Goal: Task Accomplishment & Management: Manage account settings

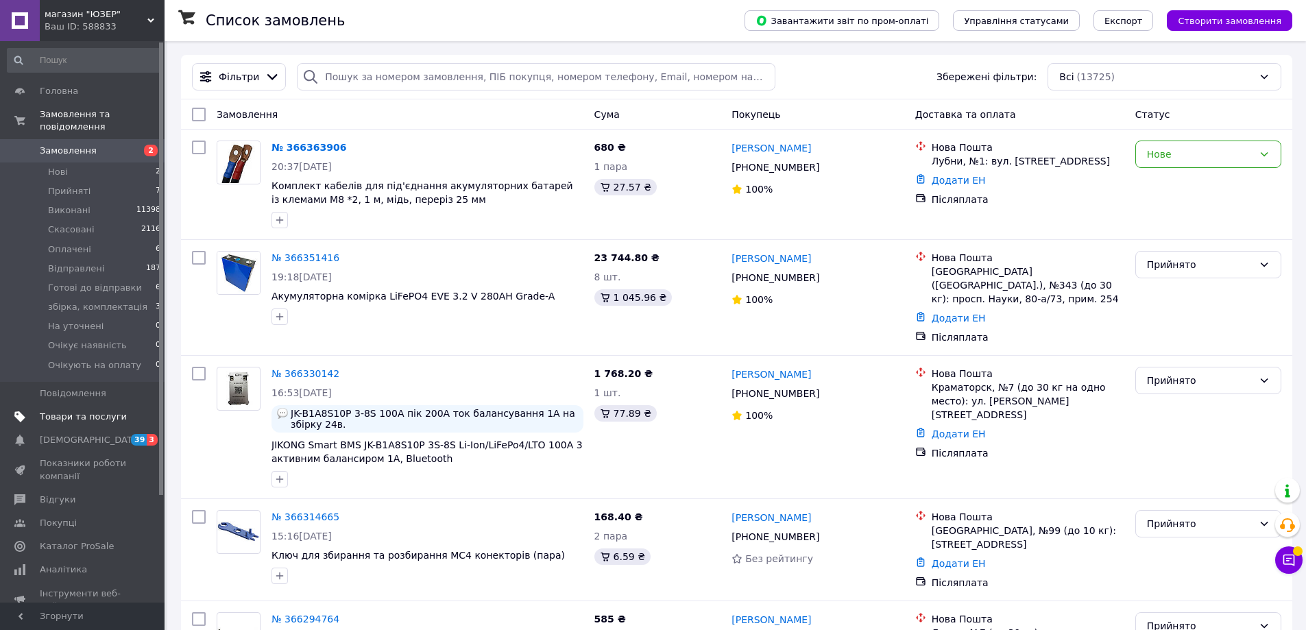
click at [60, 405] on link "Товари та послуги" at bounding box center [84, 416] width 169 height 23
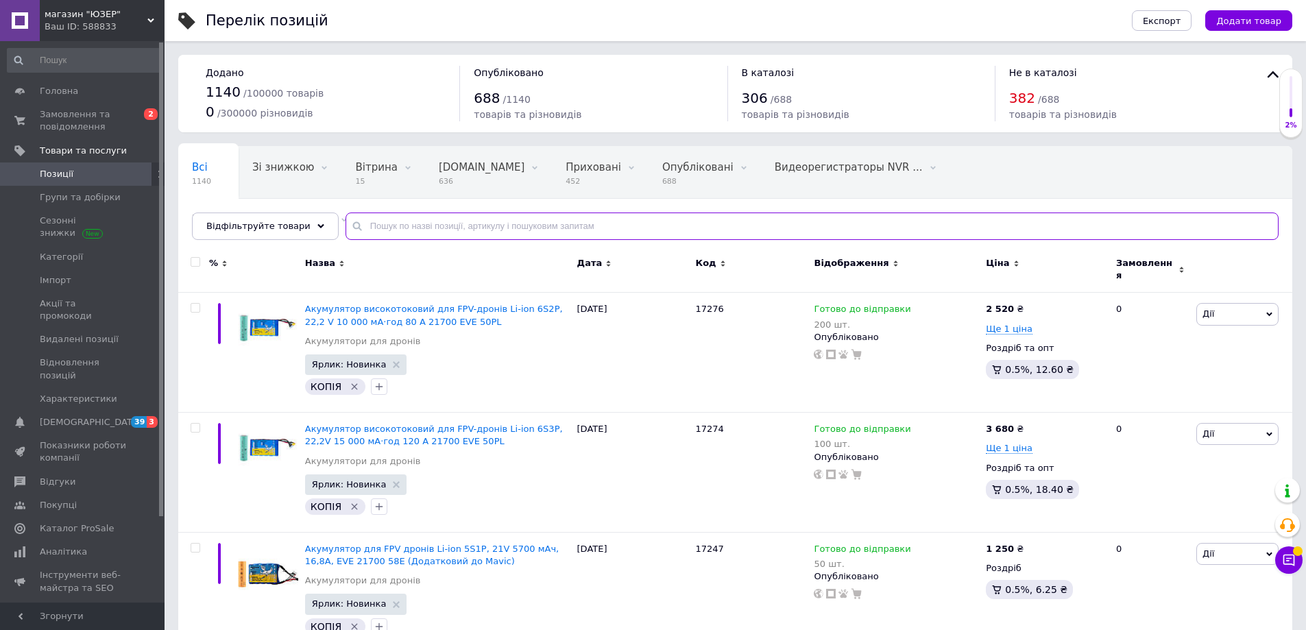
click at [440, 214] on input "text" at bounding box center [812, 226] width 933 height 27
paste input "16579"
type input "16579"
paste input "16578"
type input "16578"
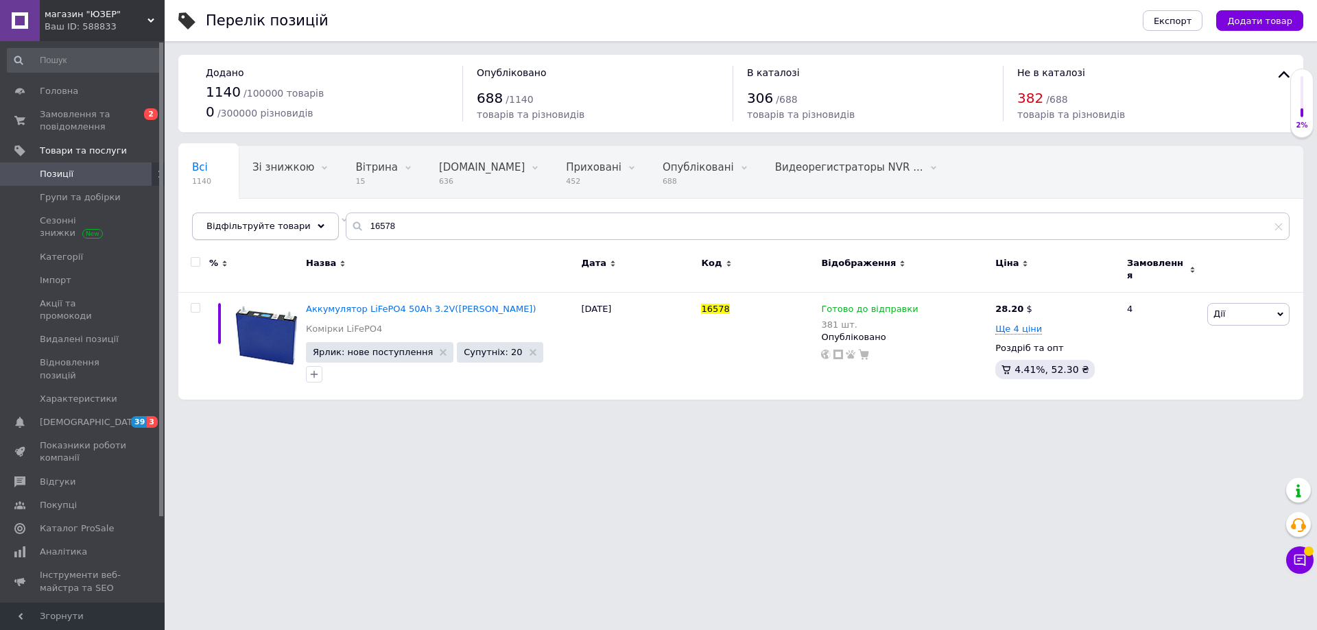
click at [251, 223] on span "Відфільтруйте товари" at bounding box center [258, 226] width 104 height 10
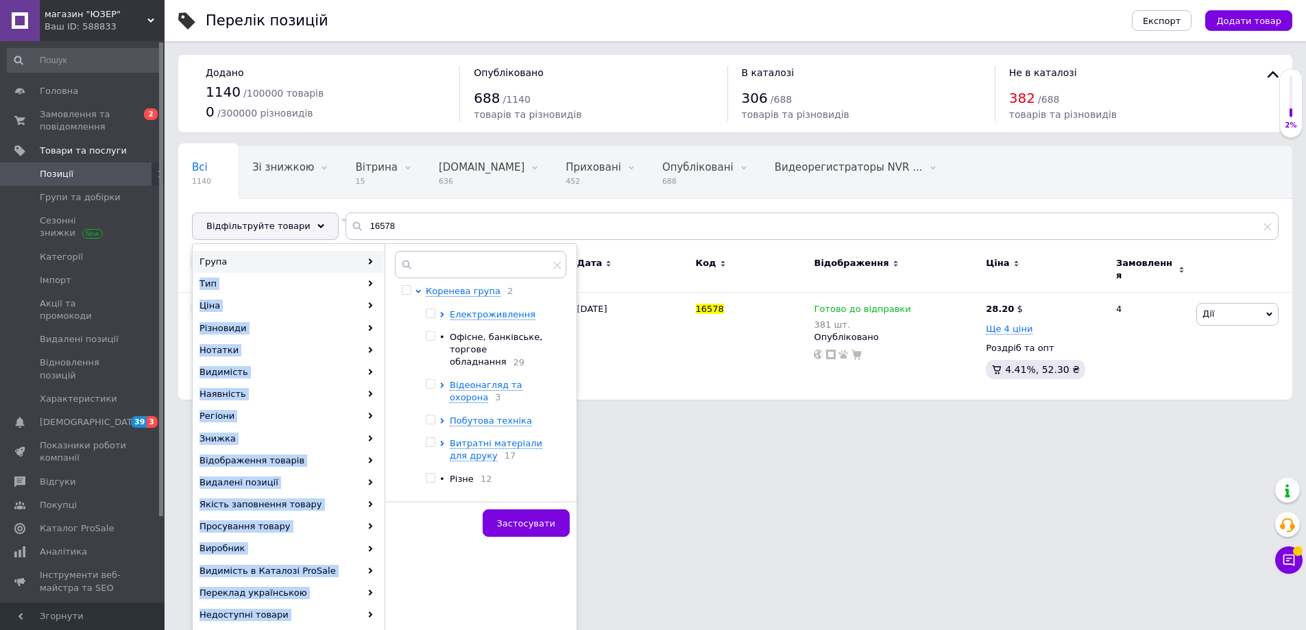
drag, startPoint x: 230, startPoint y: 257, endPoint x: 430, endPoint y: 262, distance: 200.3
click at [406, 261] on div "Група Тип Ціна Різновиди Нотатки Видимість Наявність Регіони Знижка Відображенн…" at bounding box center [385, 461] width 384 height 420
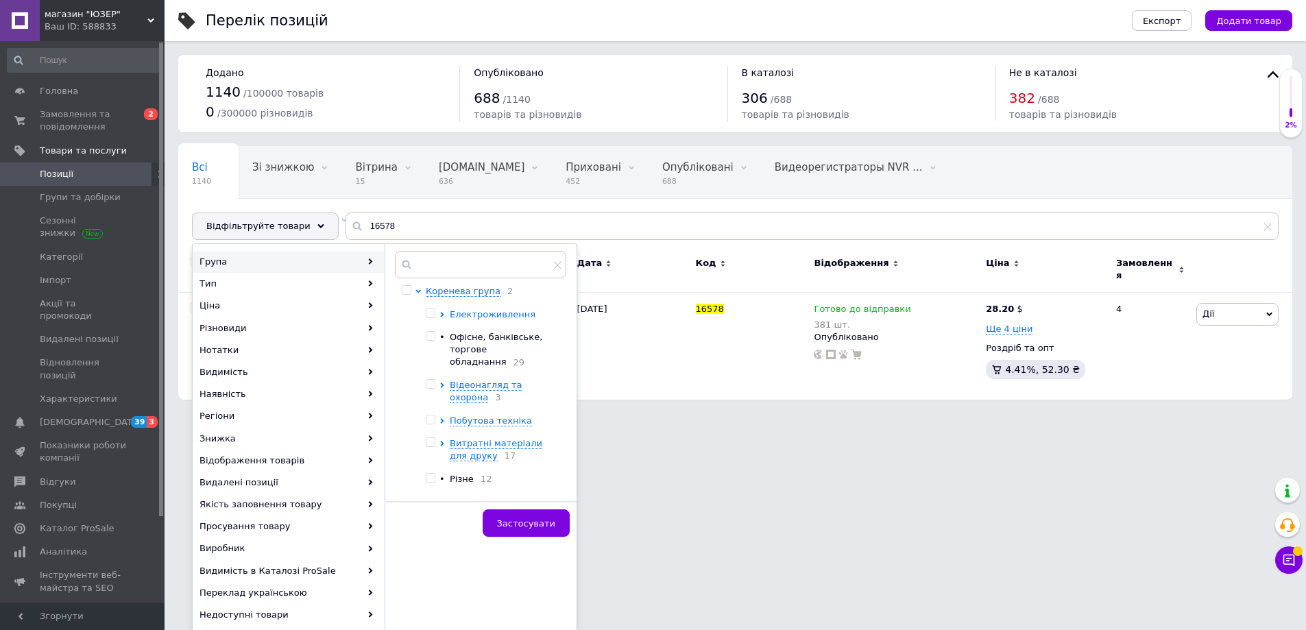
click at [460, 316] on span "Електроживлення" at bounding box center [493, 314] width 86 height 10
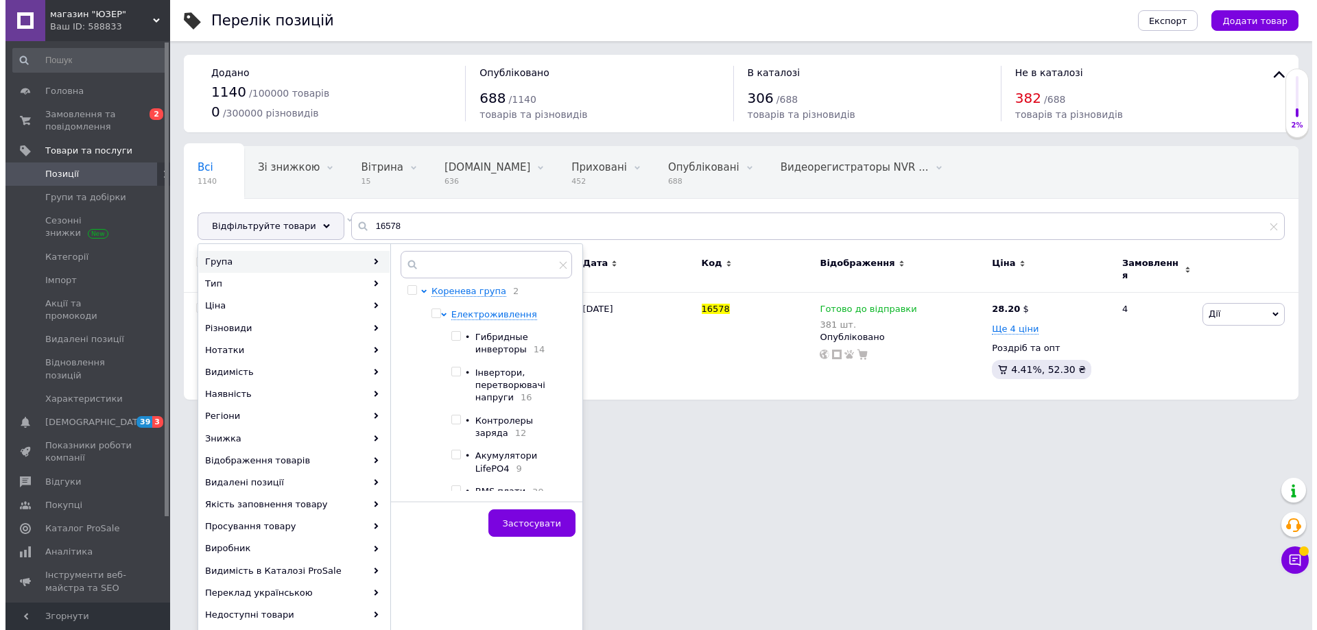
scroll to position [69, 0]
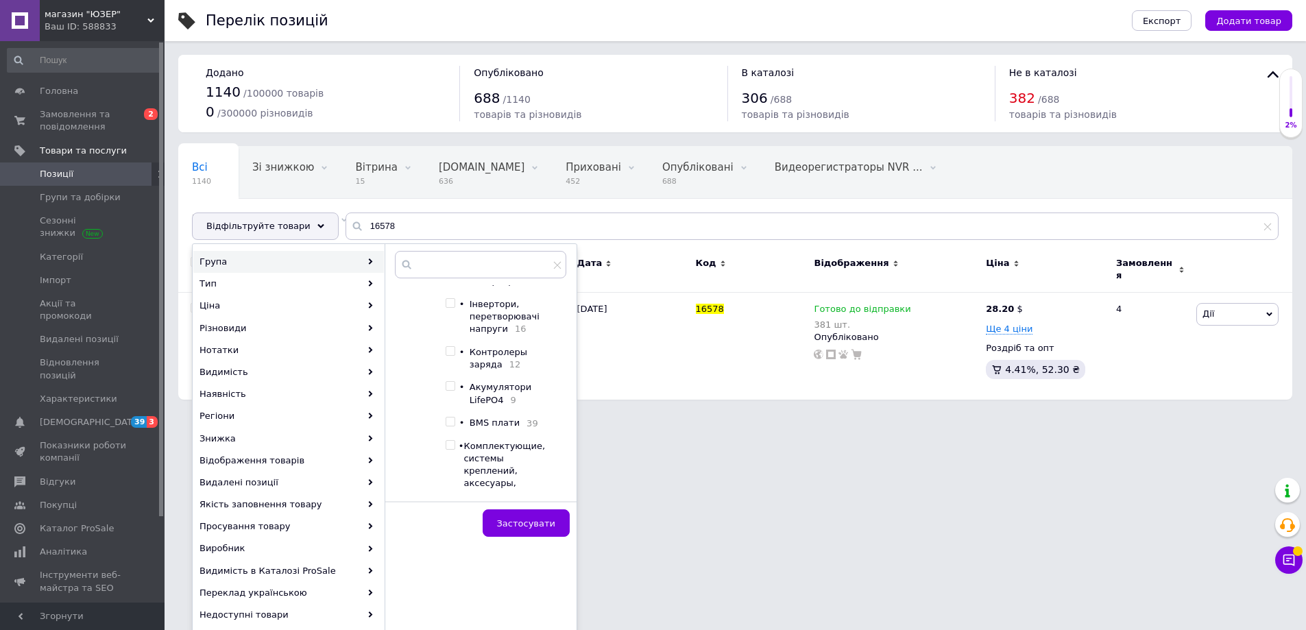
click at [482, 405] on span "Акумулятори LifePO4" at bounding box center [501, 393] width 62 height 23
checkbox input "true"
click at [529, 515] on button "Застосувати" at bounding box center [526, 523] width 87 height 27
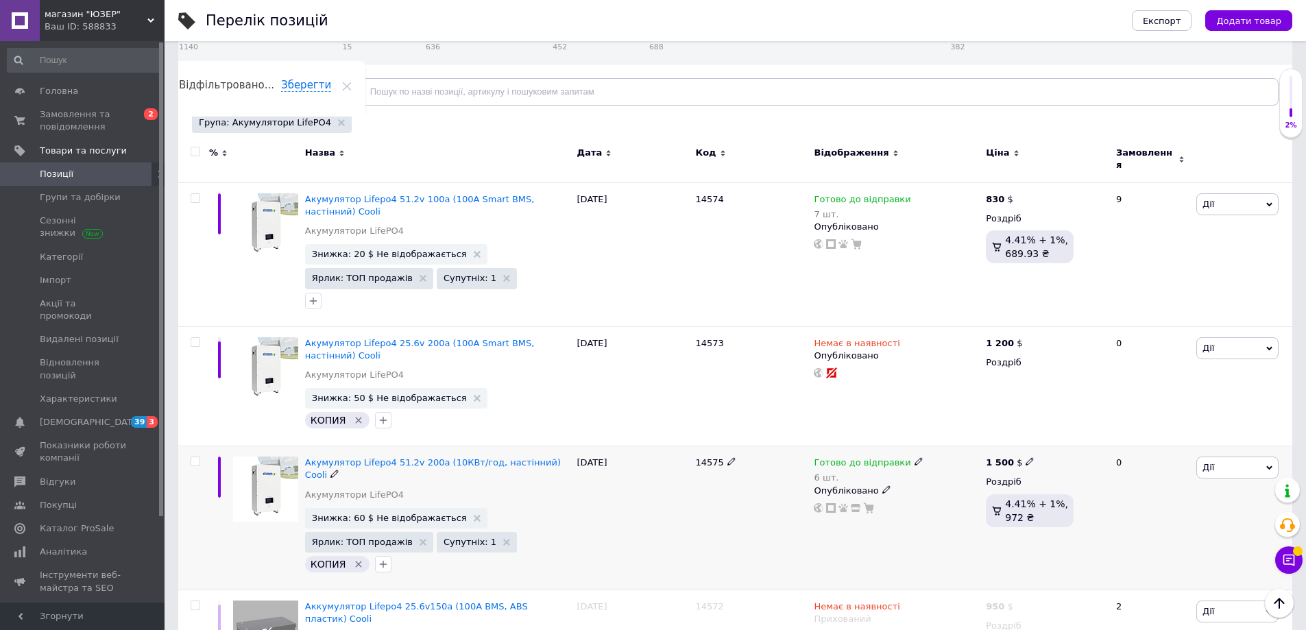
scroll to position [110, 0]
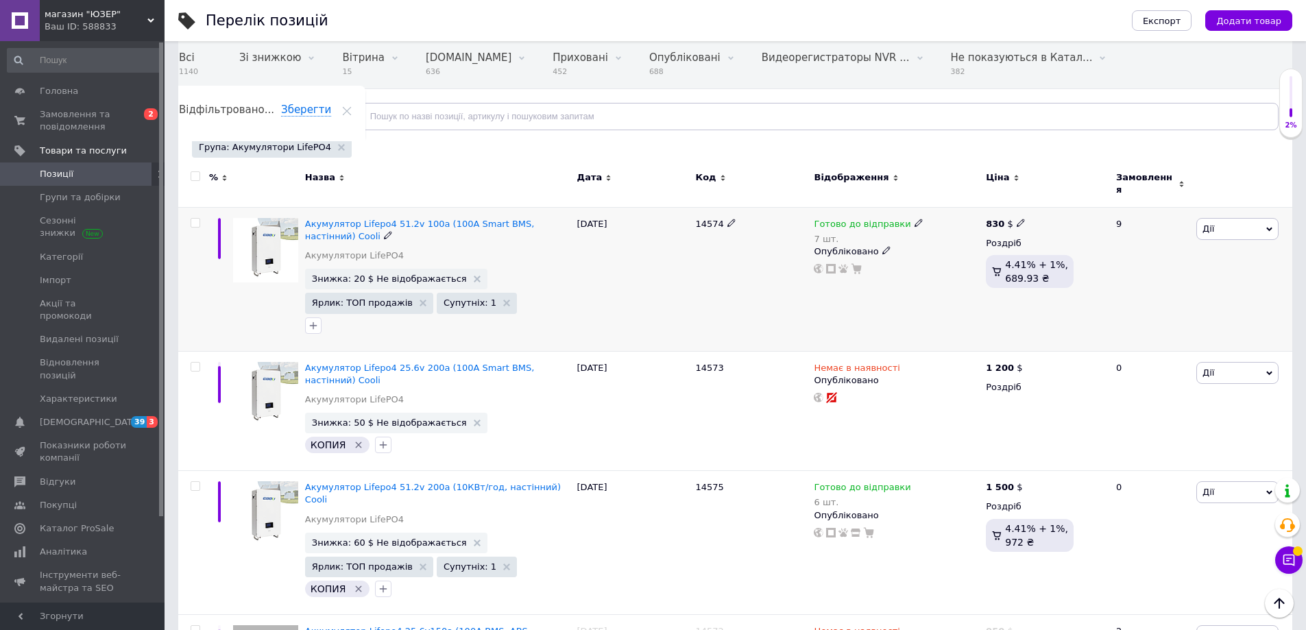
click at [700, 219] on span "14574" at bounding box center [710, 224] width 28 height 10
copy span "14574"
click at [705, 482] on span "14575" at bounding box center [710, 487] width 28 height 10
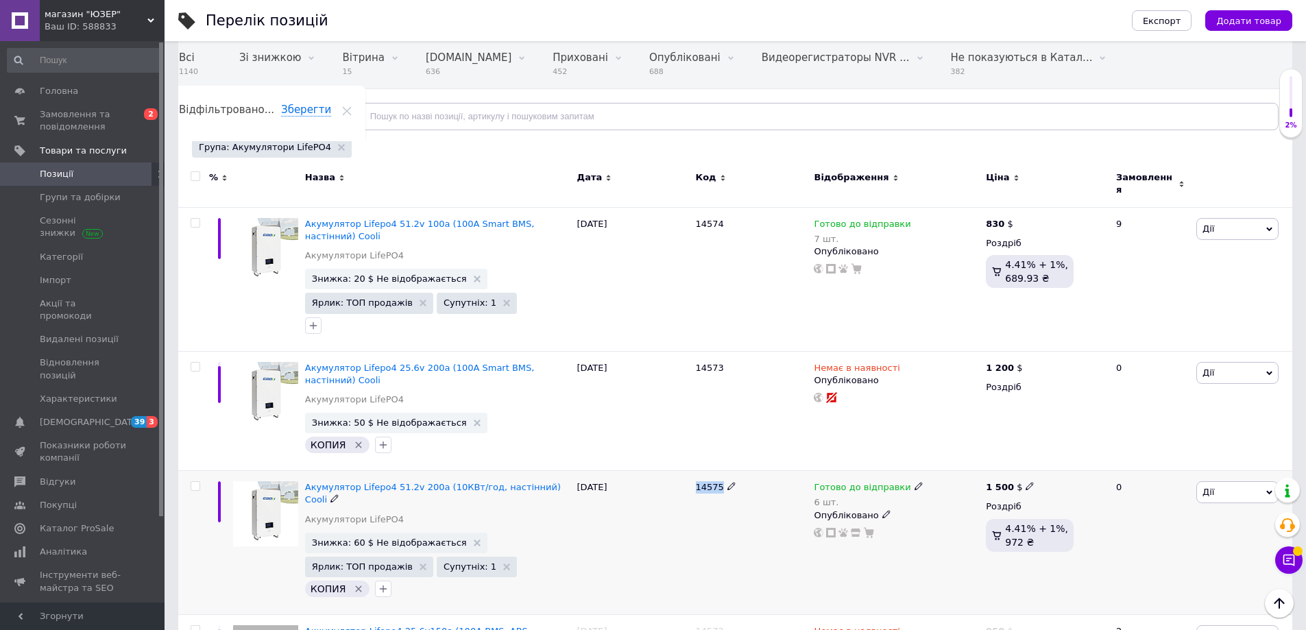
copy span "14575"
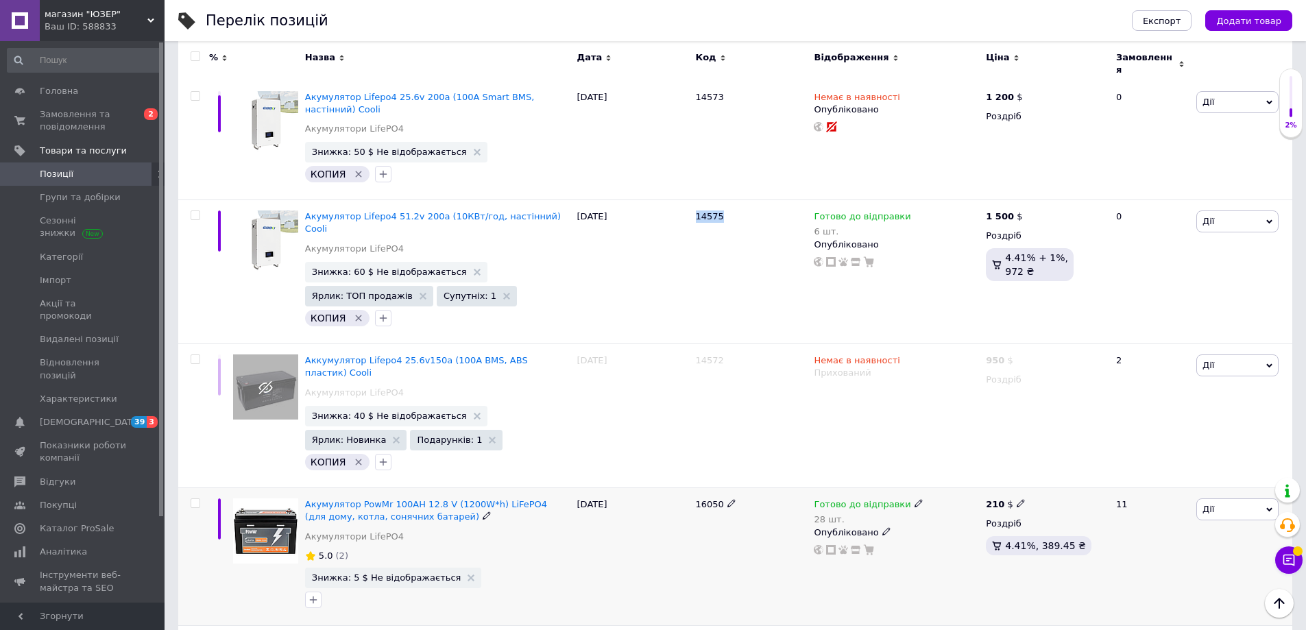
scroll to position [384, 0]
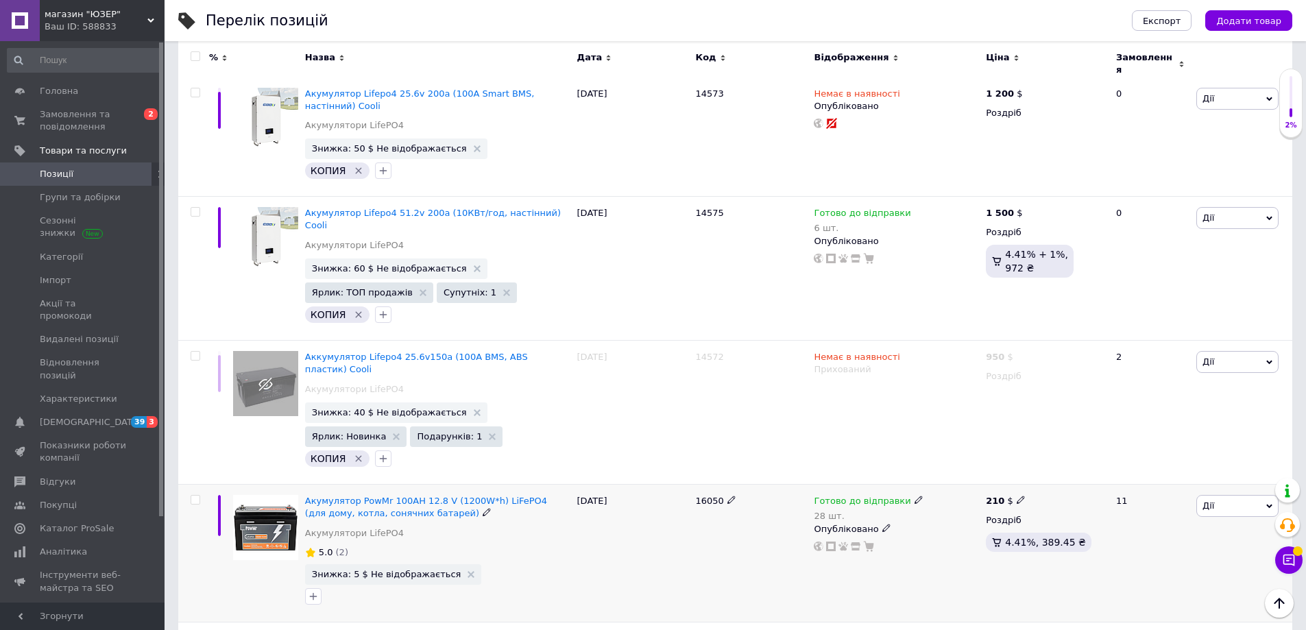
click at [703, 496] on span "16050" at bounding box center [710, 501] width 28 height 10
copy span "16050"
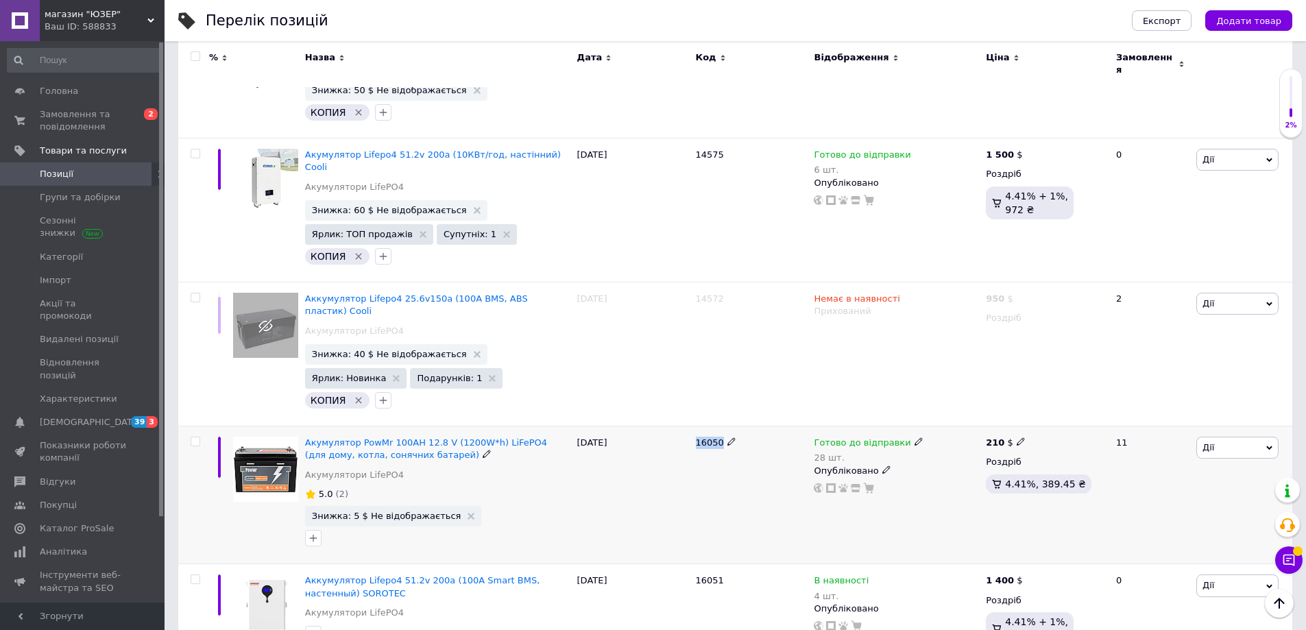
scroll to position [658, 0]
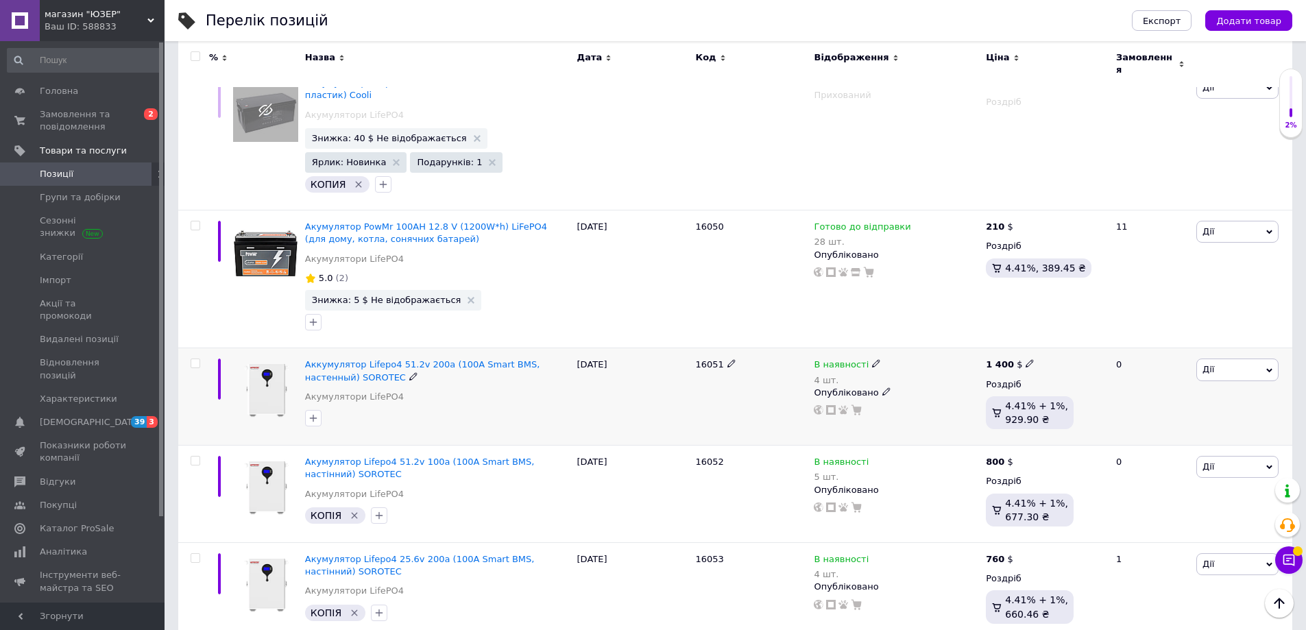
click at [700, 359] on span "16051" at bounding box center [710, 364] width 28 height 10
copy span "16051"
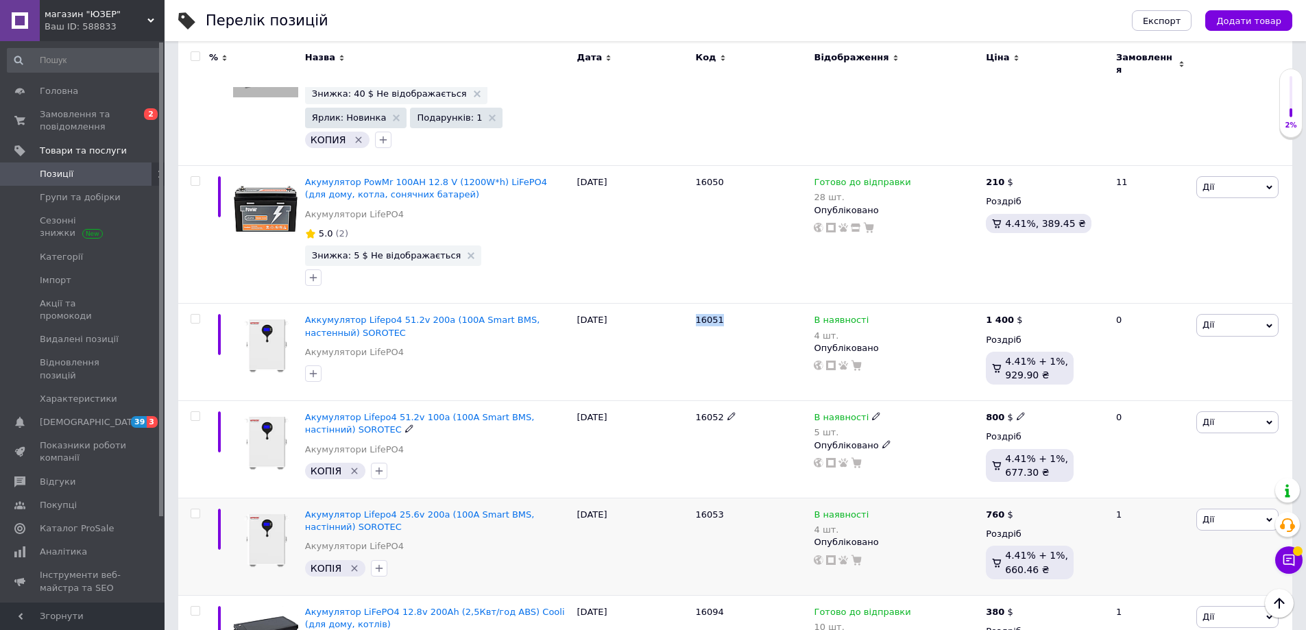
scroll to position [727, 0]
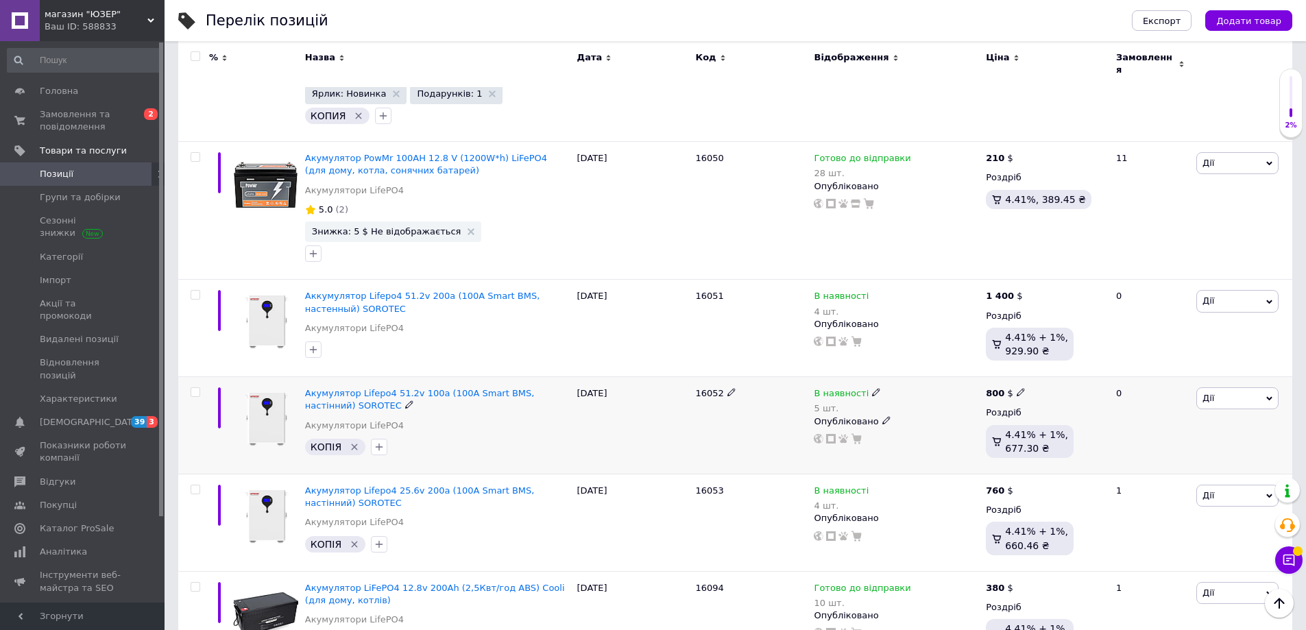
click at [708, 388] on span "16052" at bounding box center [710, 393] width 28 height 10
copy span "16052"
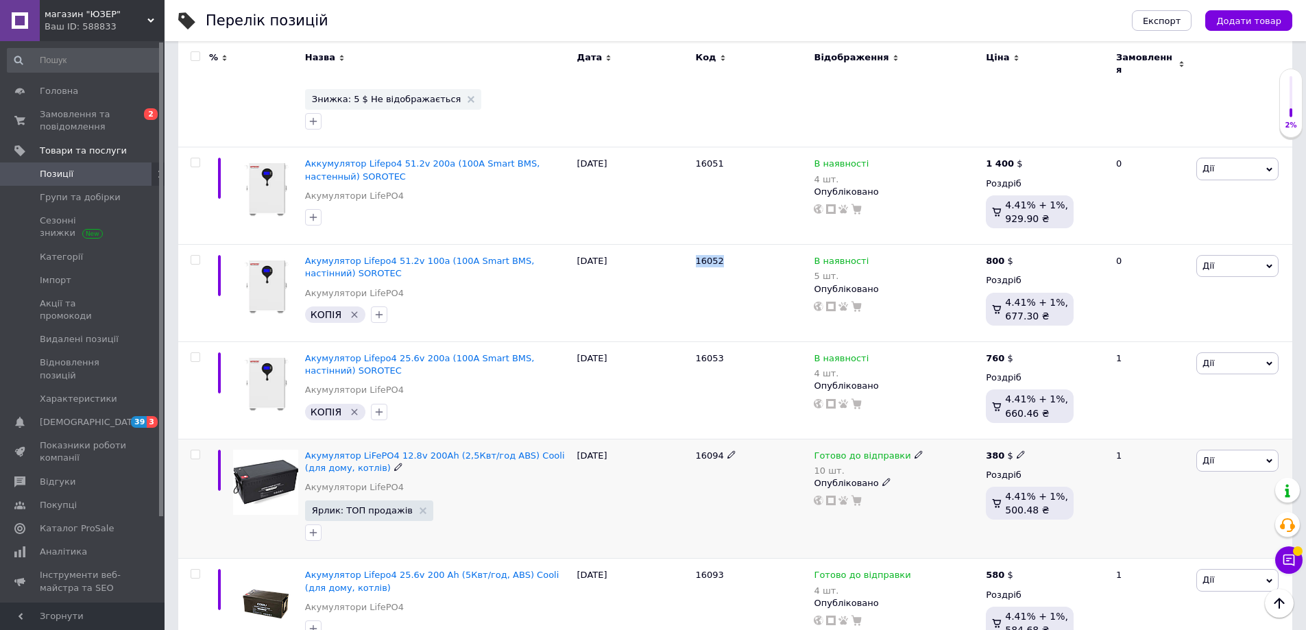
scroll to position [864, 0]
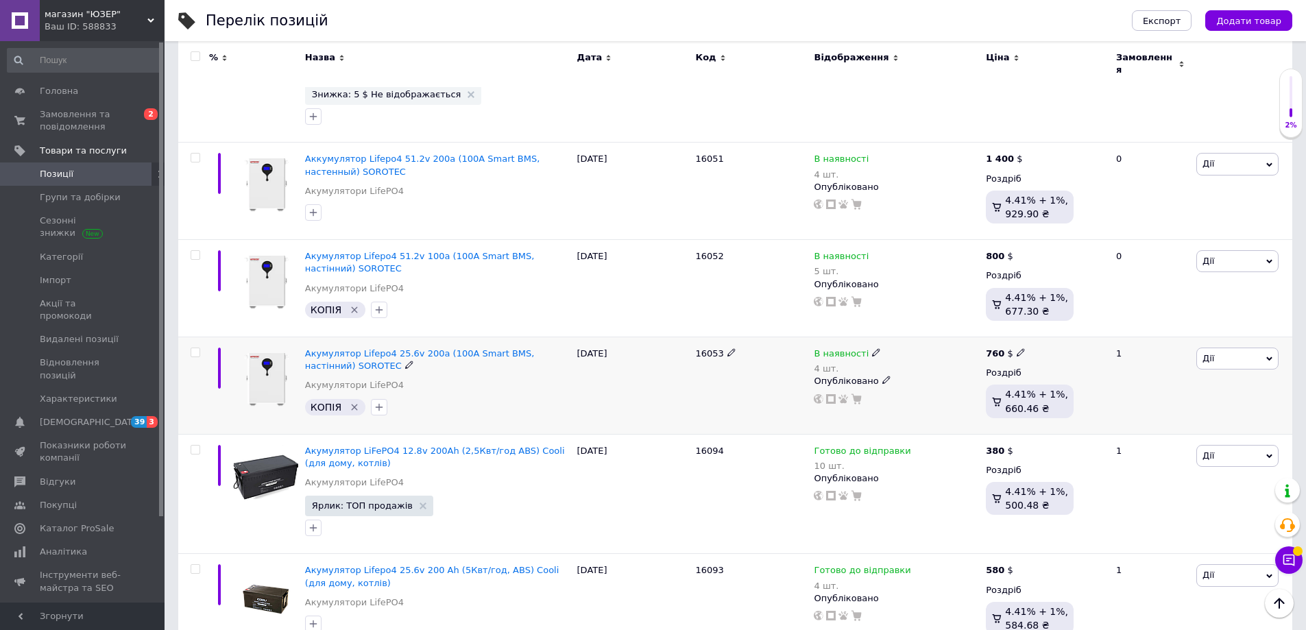
click at [708, 348] on span "16053" at bounding box center [710, 353] width 28 height 10
copy span "16053"
click at [705, 434] on div "16094" at bounding box center [752, 494] width 119 height 120
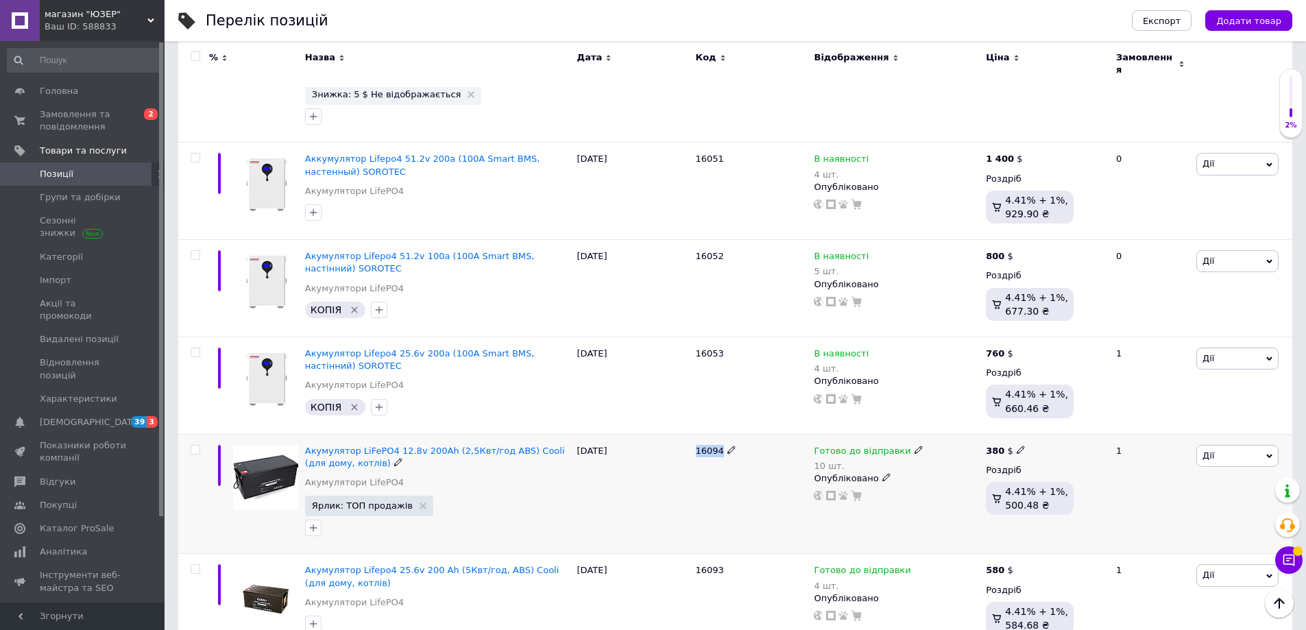
copy span "16094"
click at [711, 565] on span "16093" at bounding box center [710, 570] width 28 height 10
copy span "16093"
